Goal: Information Seeking & Learning: Find specific page/section

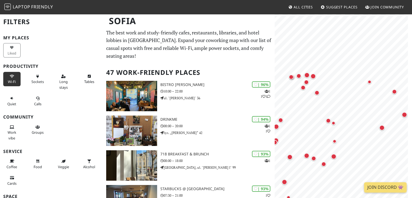
click at [11, 79] on button "Wi-Fi" at bounding box center [11, 79] width 17 height 14
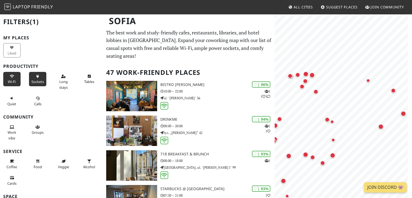
click at [35, 76] on icon at bounding box center [37, 77] width 4 height 4
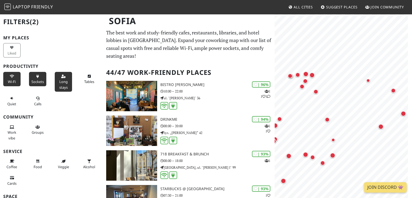
click at [68, 79] on button "Long stays" at bounding box center [63, 82] width 17 height 20
click at [83, 78] on button "Tables" at bounding box center [88, 79] width 17 height 14
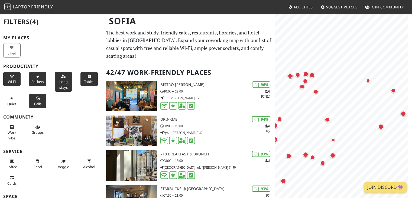
click at [32, 102] on button "Calls" at bounding box center [37, 101] width 17 height 14
click at [13, 127] on icon at bounding box center [12, 127] width 4 height 4
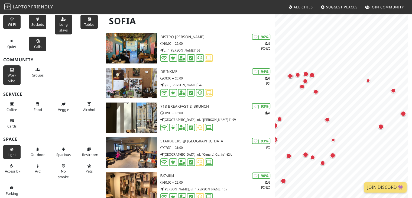
scroll to position [54, 0]
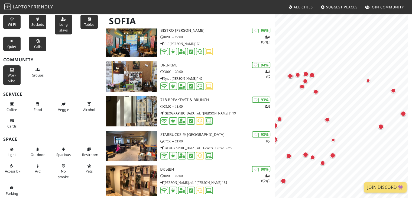
click at [14, 48] on span "Quiet" at bounding box center [11, 46] width 9 height 5
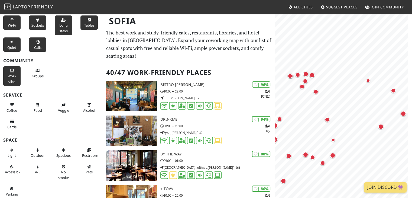
scroll to position [57, 0]
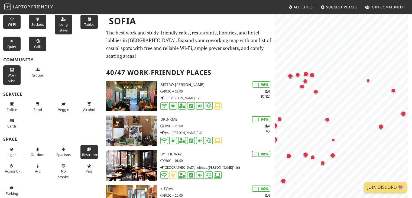
click at [89, 153] on span "Restroom" at bounding box center [90, 154] width 16 height 5
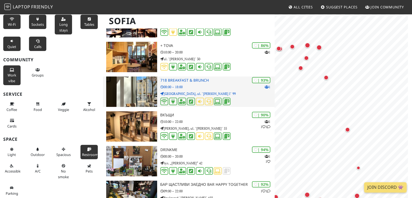
scroll to position [0, 0]
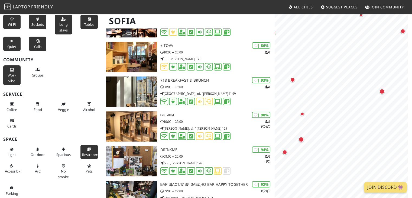
click at [39, 46] on span "Calls" at bounding box center [37, 46] width 7 height 5
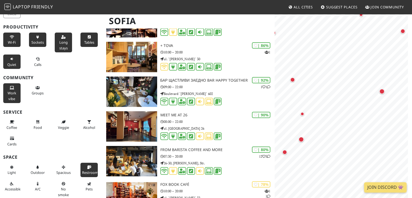
scroll to position [30, 0]
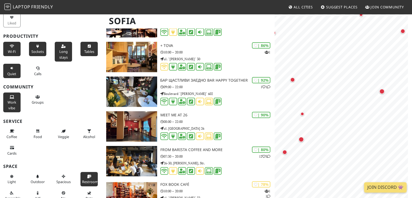
click at [6, 70] on button "Quiet" at bounding box center [11, 71] width 17 height 14
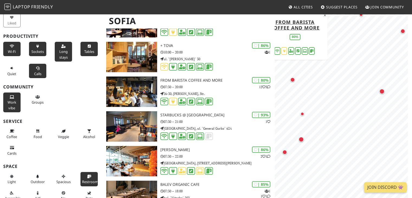
click at [34, 65] on button "Calls" at bounding box center [37, 71] width 17 height 14
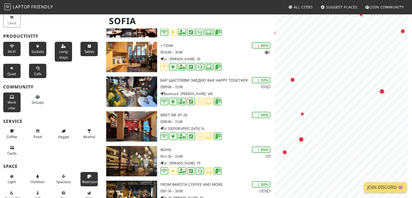
click at [14, 66] on button "Quiet" at bounding box center [11, 71] width 17 height 14
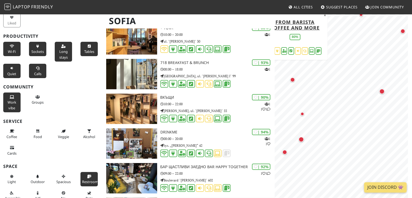
scroll to position [162, 0]
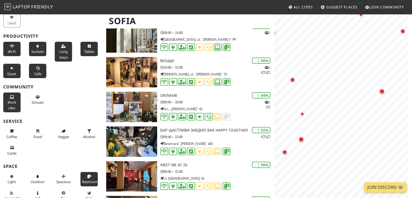
click at [83, 179] on span "Restroom" at bounding box center [90, 181] width 16 height 5
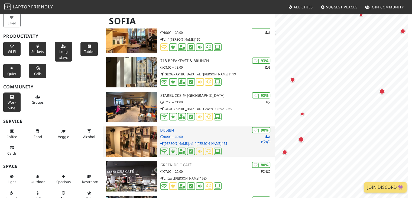
click at [223, 131] on div "| 90% 1 1 1 Вкъщи 10:00 – 22:00 Pette Kyosheta, ul. "[PERSON_NAME]" 55" at bounding box center [217, 141] width 115 height 30
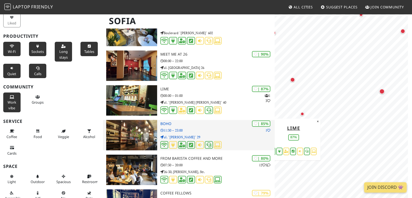
scroll to position [352, 0]
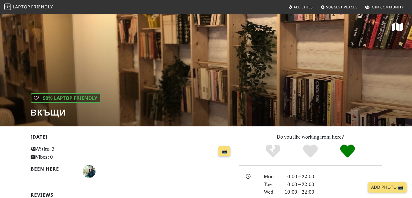
drag, startPoint x: 247, startPoint y: 44, endPoint x: 243, endPoint y: -20, distance: 63.8
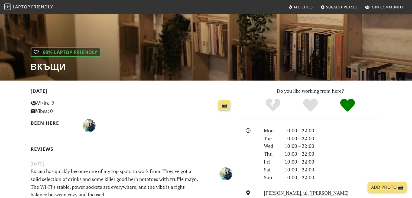
scroll to position [54, 0]
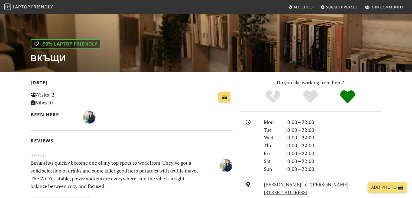
click at [223, 99] on link "📸" at bounding box center [224, 97] width 12 height 10
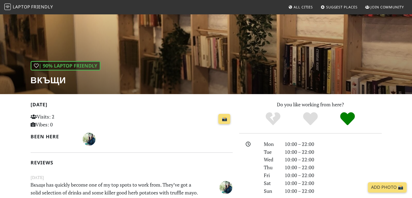
scroll to position [0, 0]
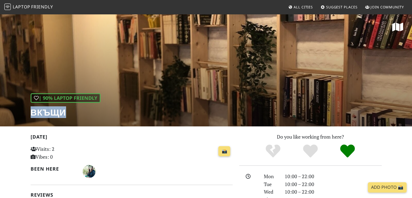
drag, startPoint x: 67, startPoint y: 114, endPoint x: 40, endPoint y: 104, distance: 28.7
click at [32, 112] on h1 "Вкъщи" at bounding box center [66, 112] width 70 height 10
copy h1 "Вкъщи"
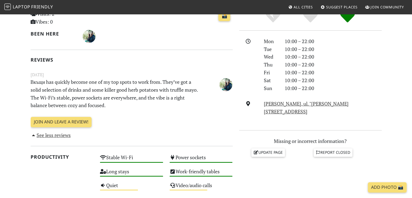
scroll to position [135, 0]
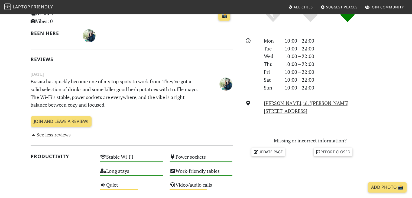
drag, startPoint x: 376, startPoint y: 103, endPoint x: 263, endPoint y: 103, distance: 113.2
click at [263, 103] on div "Pette Kyosheta, ul. "Sandor Petofi" 55, 1463, Sofia" at bounding box center [322, 107] width 124 height 16
copy link "Pette Kyosheta, ul. "Sandor Petofi" 55, 1463, Sofia"
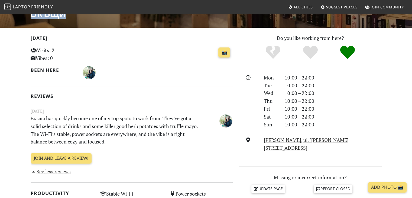
scroll to position [108, 0]
